Goal: Transaction & Acquisition: Purchase product/service

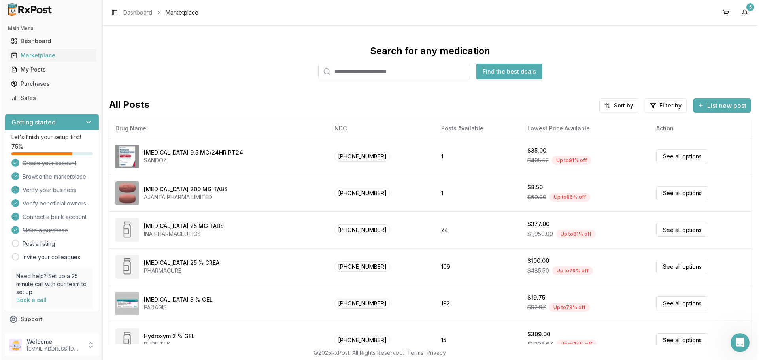
scroll to position [1, 0]
click at [410, 70] on input "search" at bounding box center [393, 72] width 152 height 16
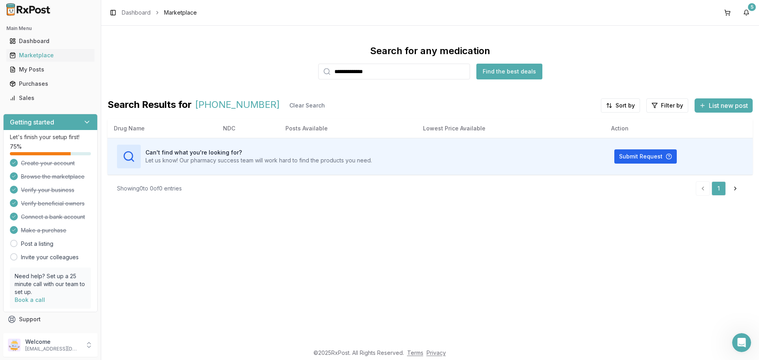
drag, startPoint x: 403, startPoint y: 75, endPoint x: 313, endPoint y: 77, distance: 89.8
click at [313, 77] on div "**********" at bounding box center [431, 62] width 646 height 35
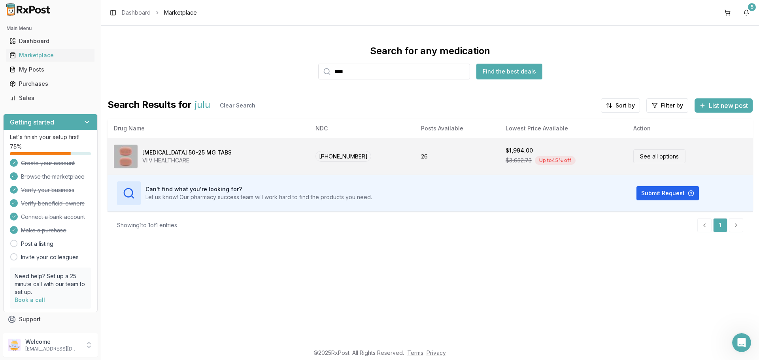
type input "****"
click at [654, 159] on link "See all options" at bounding box center [660, 157] width 52 height 14
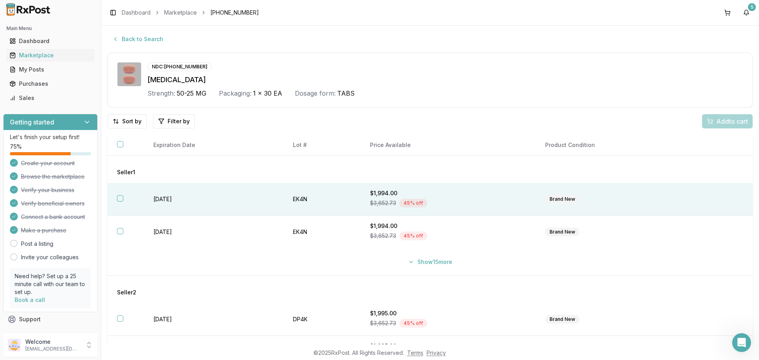
click at [120, 197] on button "button" at bounding box center [120, 198] width 6 height 6
click at [716, 123] on span "Add 1 to cart" at bounding box center [731, 121] width 34 height 9
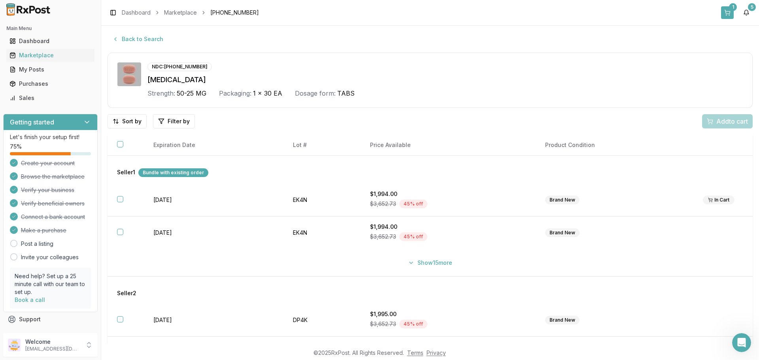
click at [729, 12] on button "1" at bounding box center [727, 12] width 13 height 13
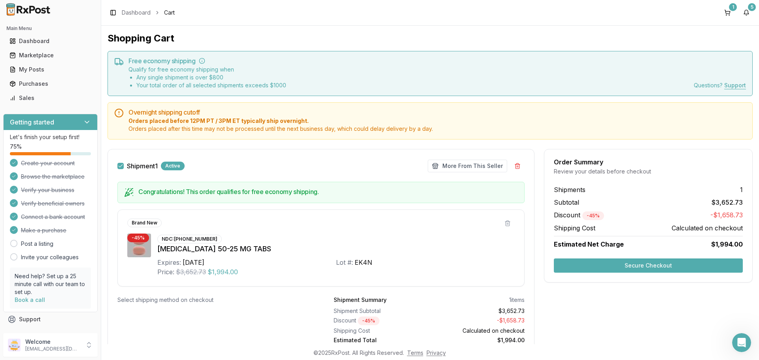
scroll to position [32, 0]
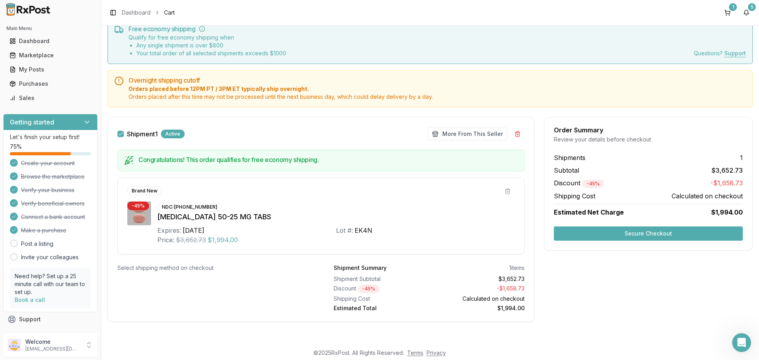
click at [597, 239] on button "Secure Checkout" at bounding box center [648, 234] width 189 height 14
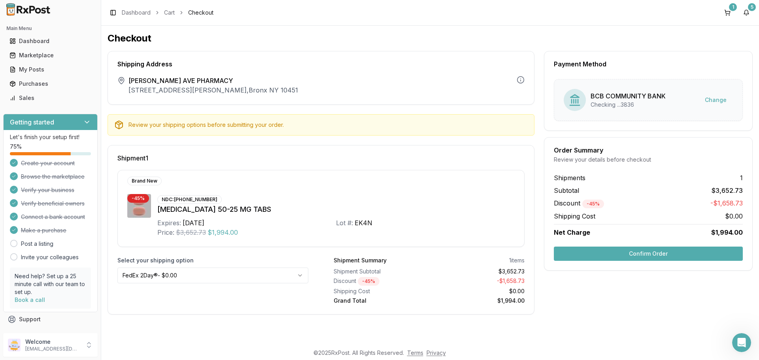
click at [227, 273] on html "Main Menu Dashboard Marketplace My Posts Purchases Sales Getting started Let's …" at bounding box center [379, 180] width 759 height 360
click at [623, 252] on button "Confirm Order" at bounding box center [648, 254] width 189 height 14
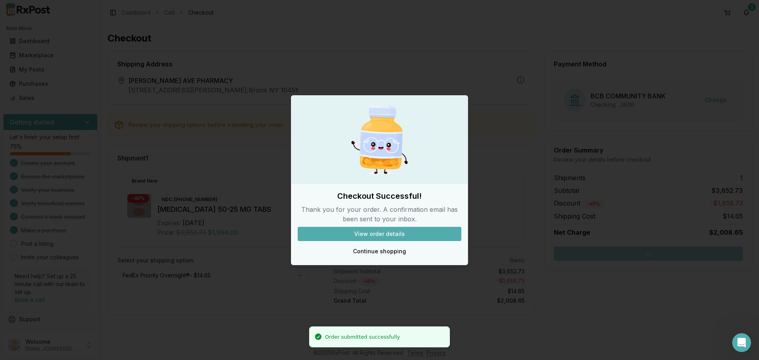
click at [388, 237] on button "View order details" at bounding box center [380, 234] width 164 height 14
